Goal: Information Seeking & Learning: Learn about a topic

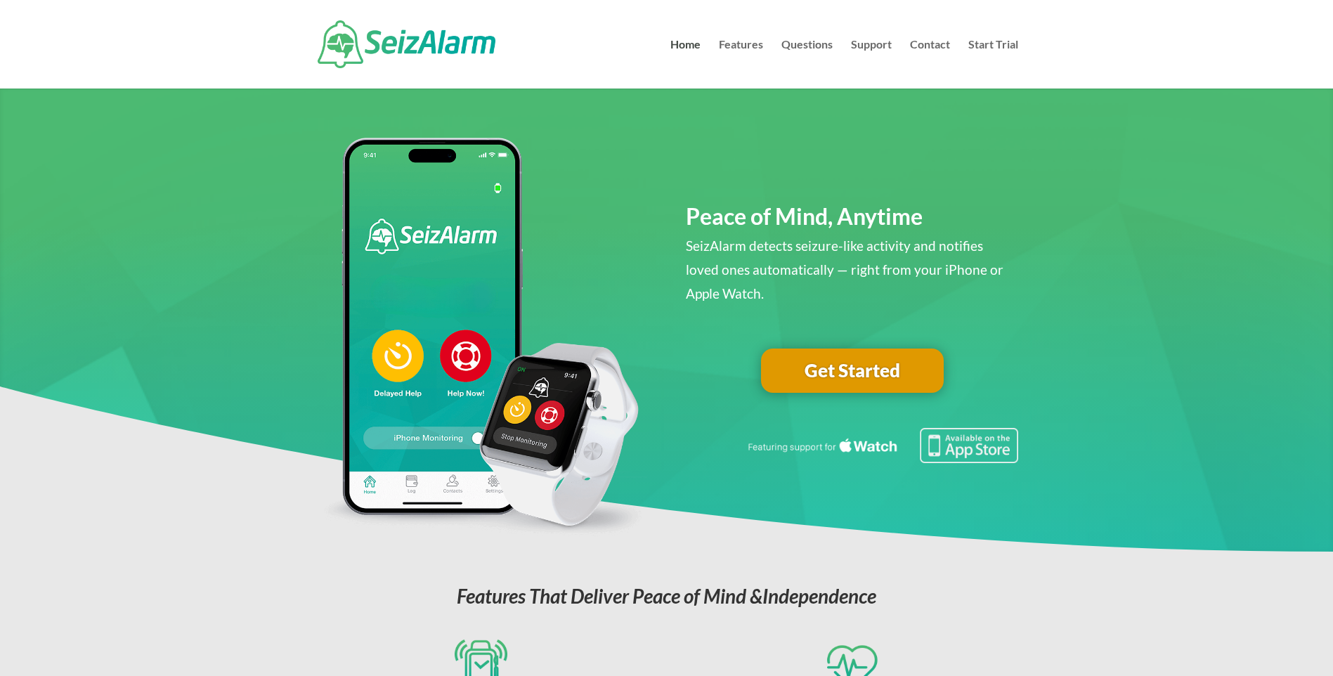
click at [726, 217] on span "Peace of Mind, Anytime" at bounding box center [804, 215] width 237 height 27
click at [545, 434] on img at bounding box center [481, 337] width 332 height 399
click at [417, 45] on img at bounding box center [407, 44] width 178 height 48
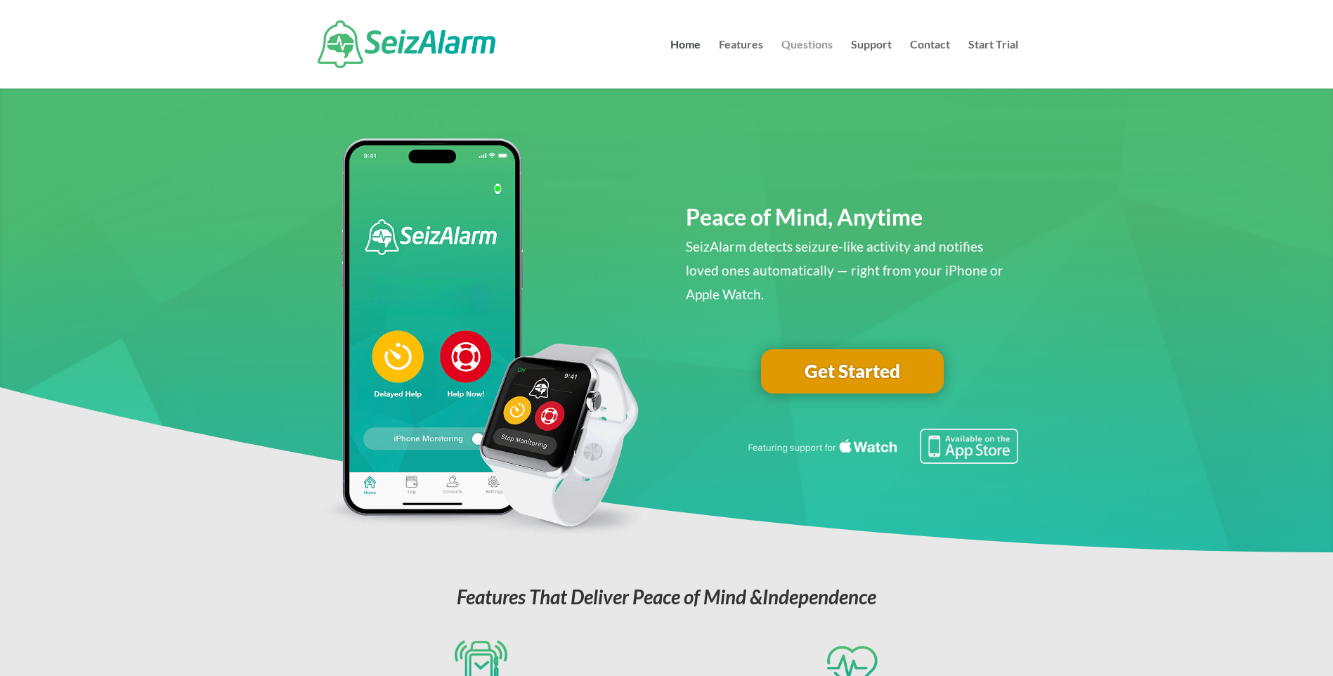
click at [816, 47] on link "Questions" at bounding box center [806, 63] width 51 height 49
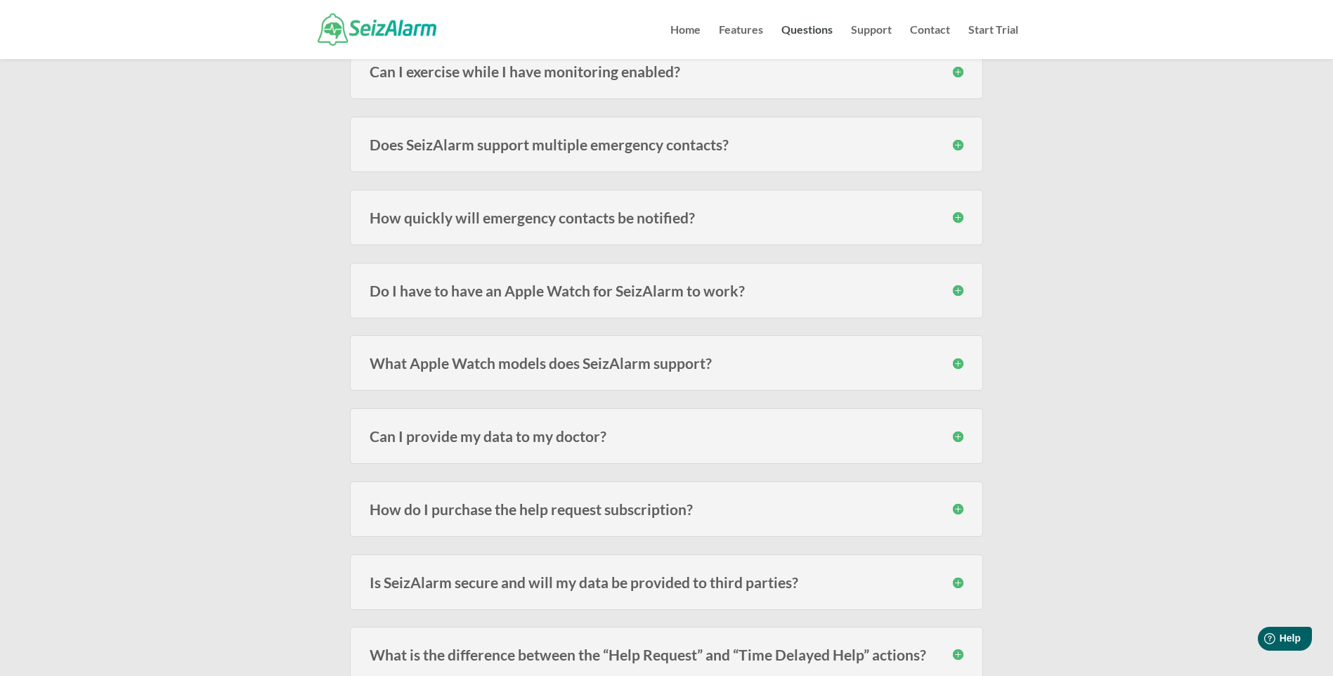
scroll to position [913, 0]
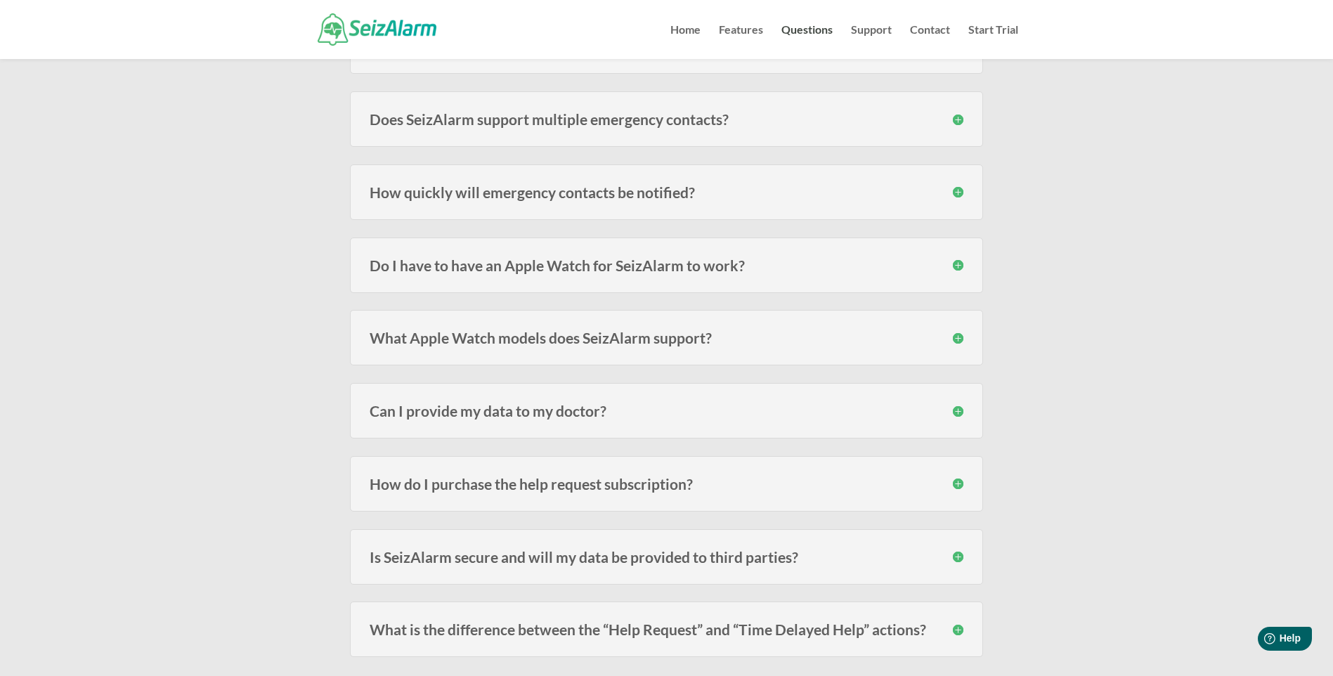
click at [886, 268] on h3 "Do I have to have an Apple Watch for SeizAlarm to work?" at bounding box center [667, 265] width 594 height 15
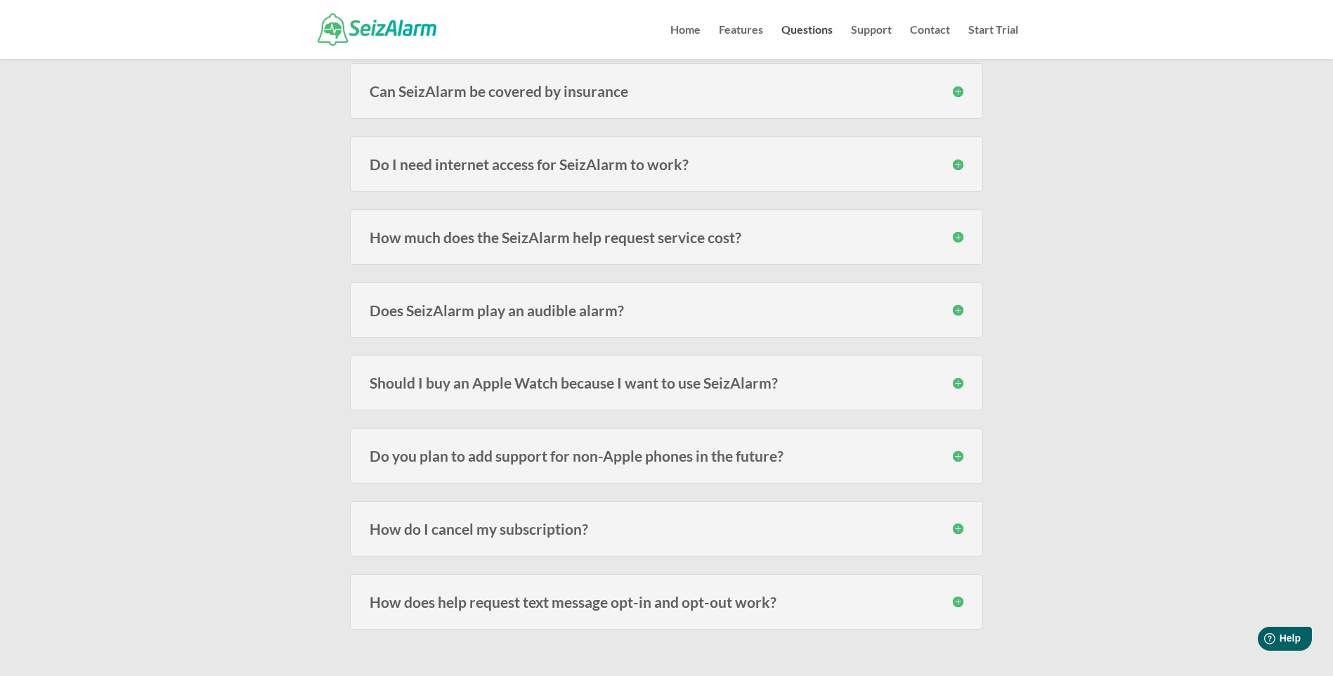
scroll to position [1897, 0]
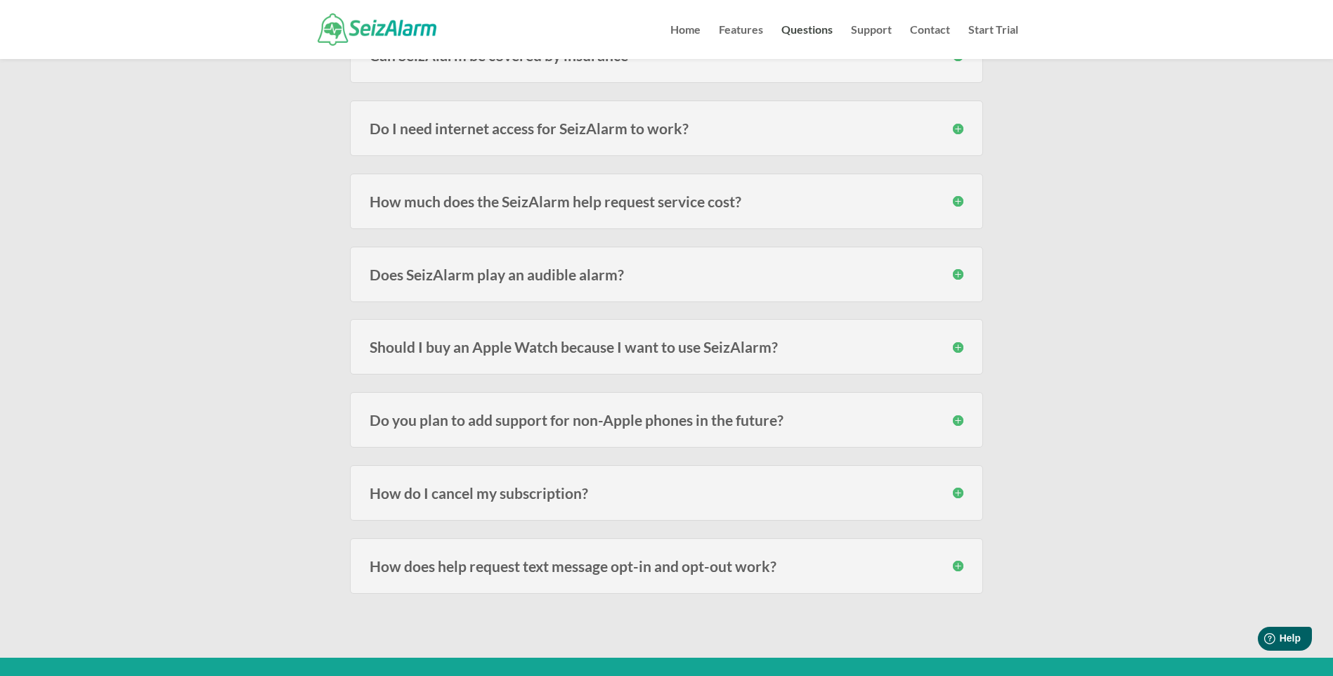
click at [781, 354] on h3 "Should I buy an Apple Watch because I want to use SeizAlarm?" at bounding box center [667, 346] width 594 height 15
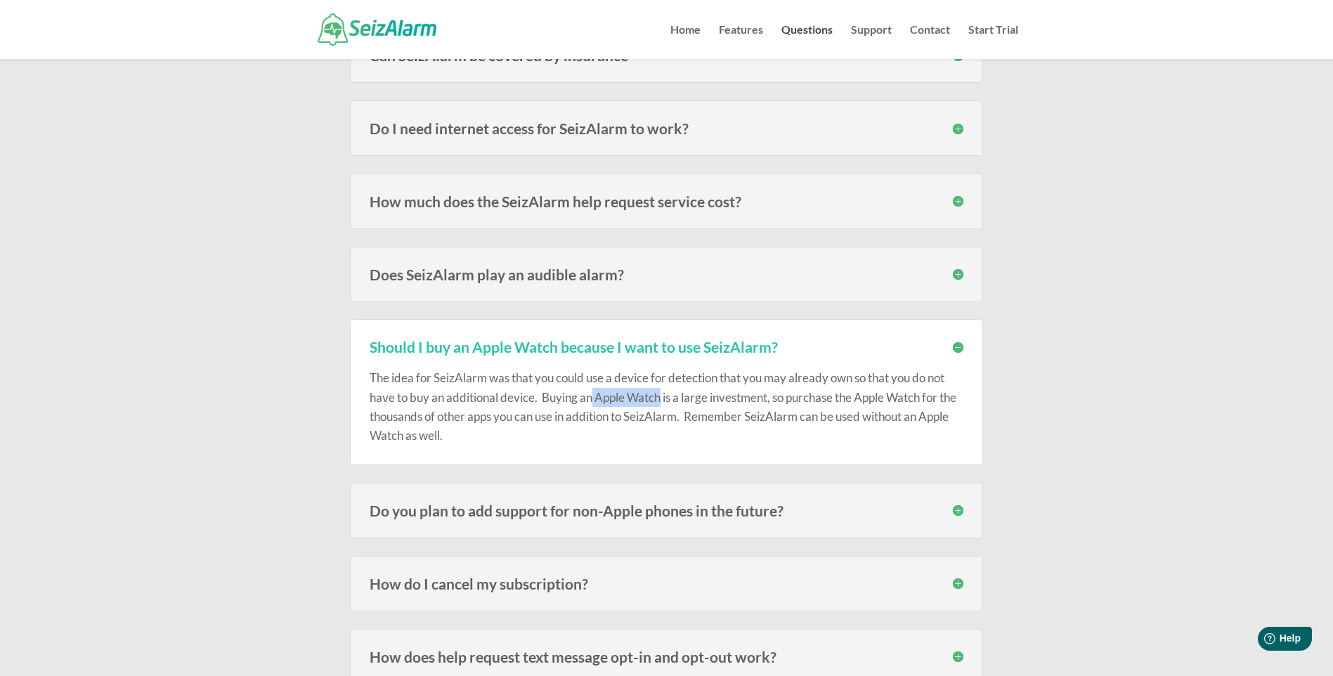
drag, startPoint x: 662, startPoint y: 398, endPoint x: 594, endPoint y: 394, distance: 67.5
click at [594, 394] on div "The idea for SeizAlarm was that you could use a device for detection that you m…" at bounding box center [667, 399] width 594 height 91
